Goal: Communication & Community: Answer question/provide support

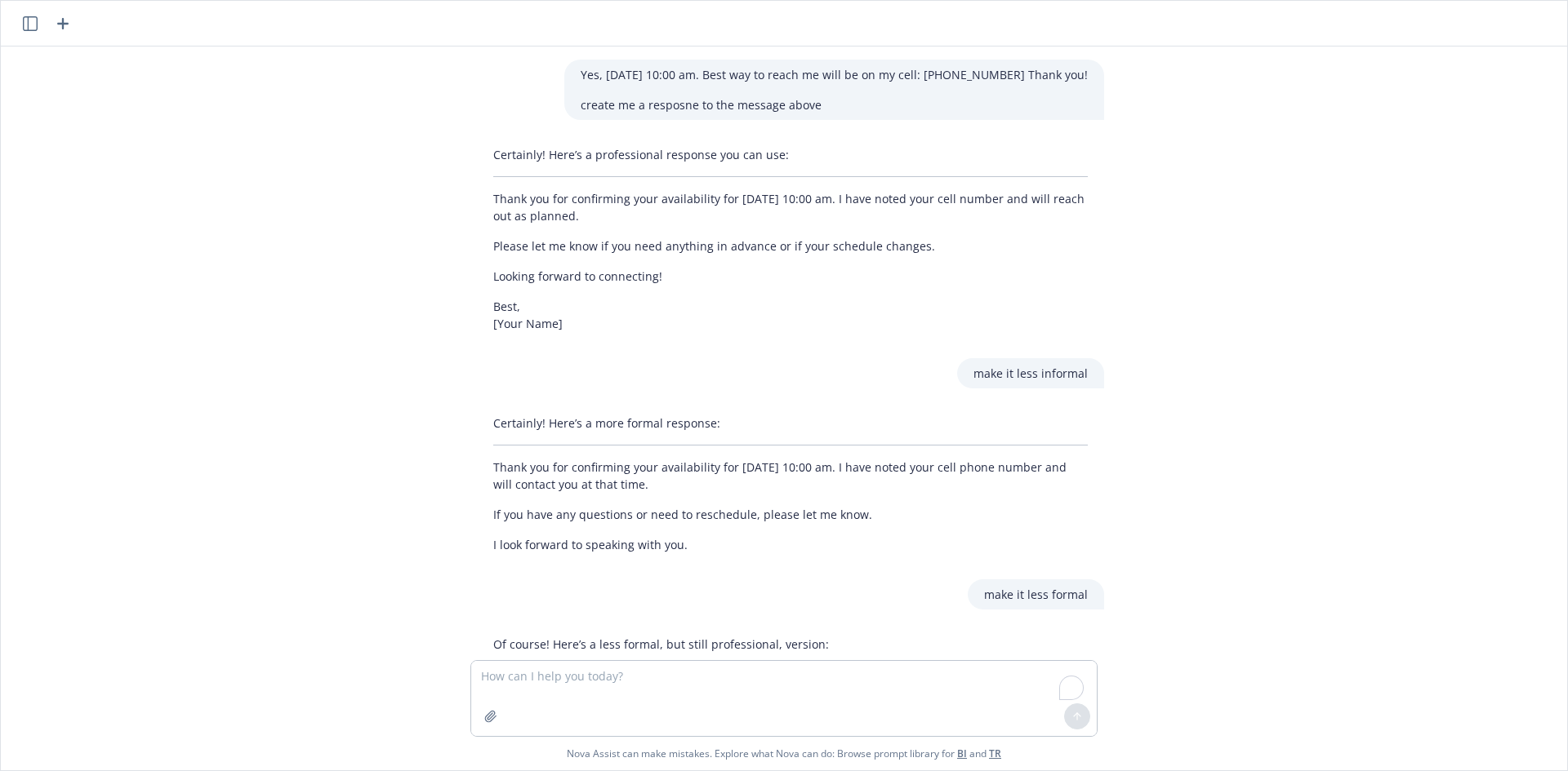
click at [688, 679] on textarea "To enrich screen reader interactions, please activate Accessibility in Grammarl…" at bounding box center [784, 699] width 626 height 75
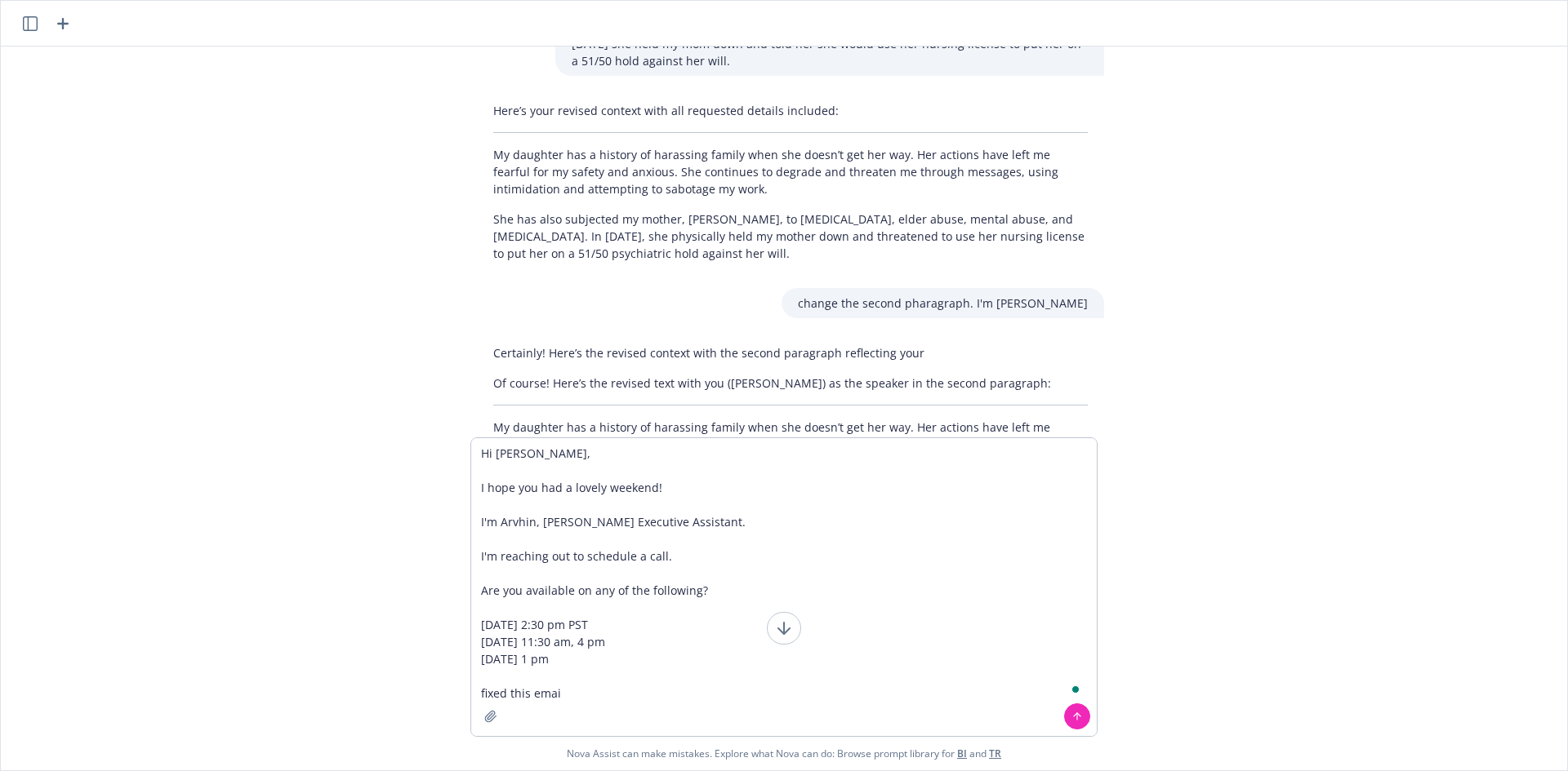
type textarea "Hi [PERSON_NAME], I hope you had a lovely weekend! I'm Arvhin, [PERSON_NAME] Ex…"
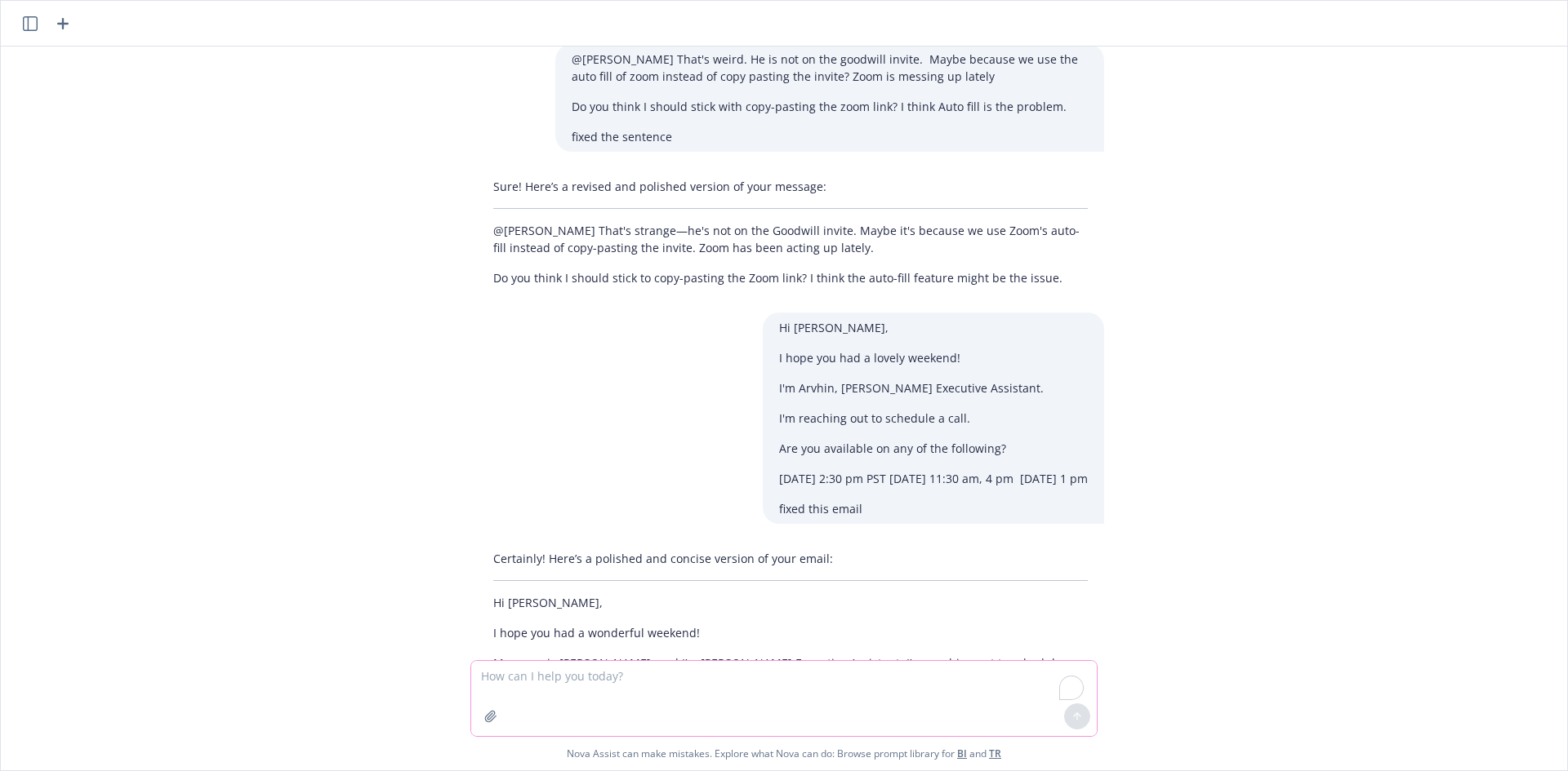
scroll to position [10124, 0]
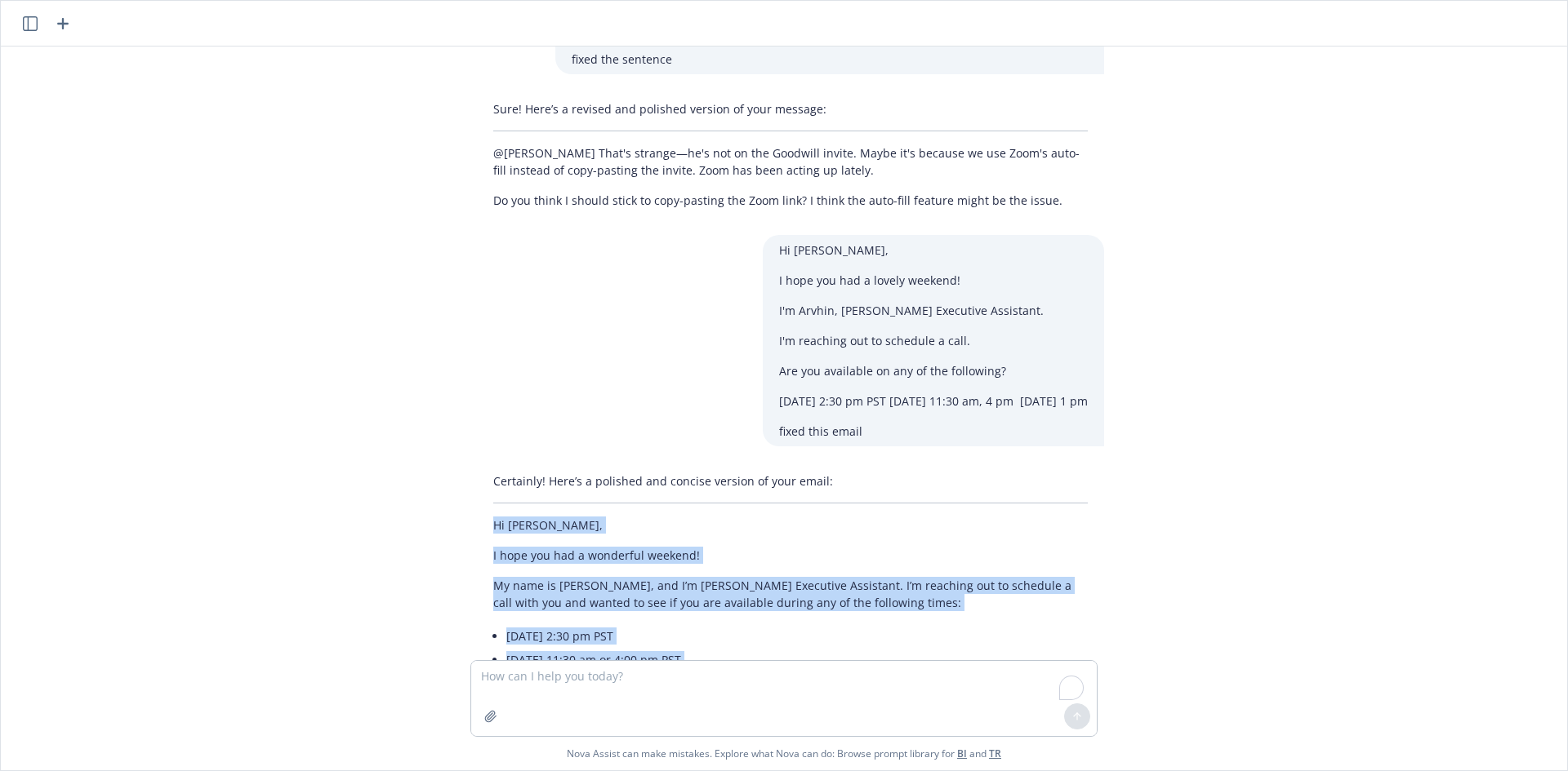
drag, startPoint x: 473, startPoint y: 342, endPoint x: 731, endPoint y: 607, distance: 369.8
click at [732, 610] on div "Certainly! Here’s a polished and concise version of your email: Hi [PERSON_NAME…" at bounding box center [790, 638] width 627 height 343
copy div "Hi [PERSON_NAME], I hope you had a wonderful weekend! My name is [PERSON_NAME],…"
